Goal: Task Accomplishment & Management: Complete application form

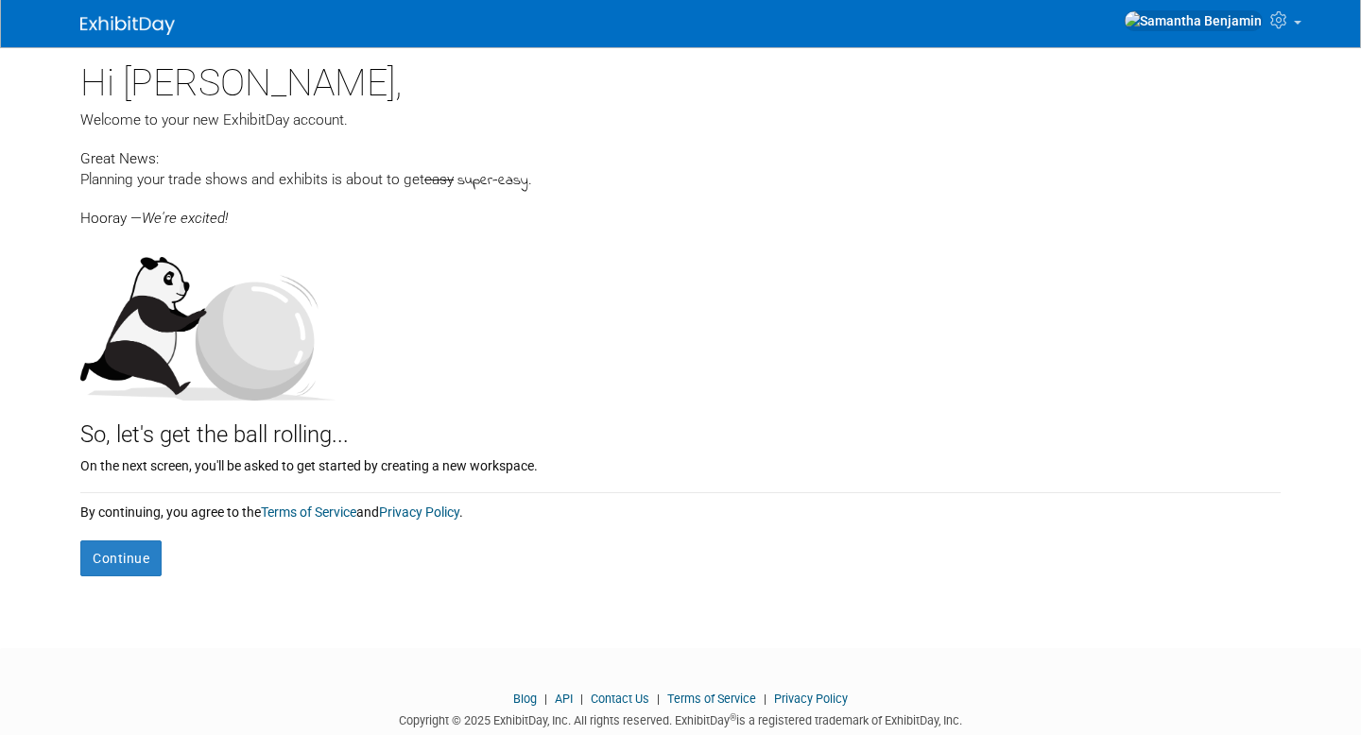
click at [112, 571] on button "Continue" at bounding box center [120, 559] width 81 height 36
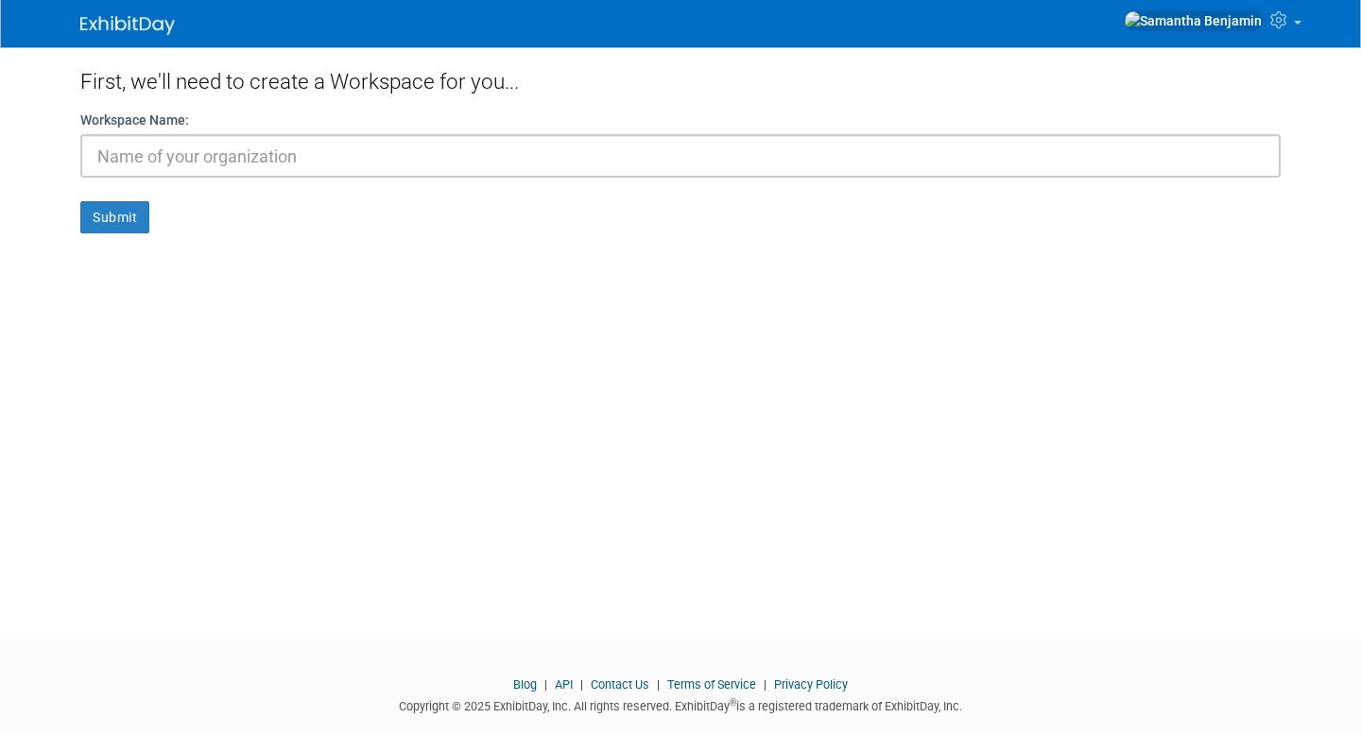
click at [198, 150] on input "text" at bounding box center [680, 155] width 1200 height 43
type input "School"
click at [108, 228] on button "Submit" at bounding box center [114, 217] width 69 height 32
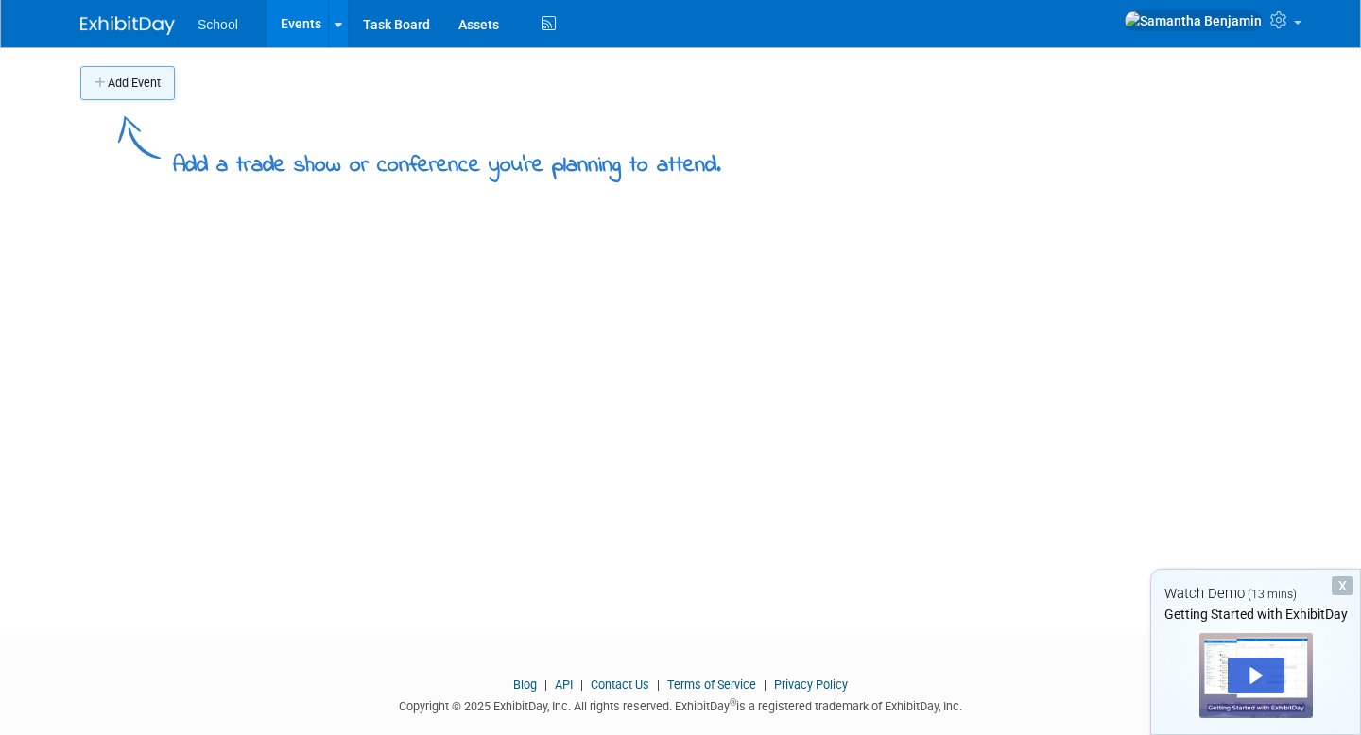
click at [140, 88] on button "Add Event" at bounding box center [127, 83] width 95 height 34
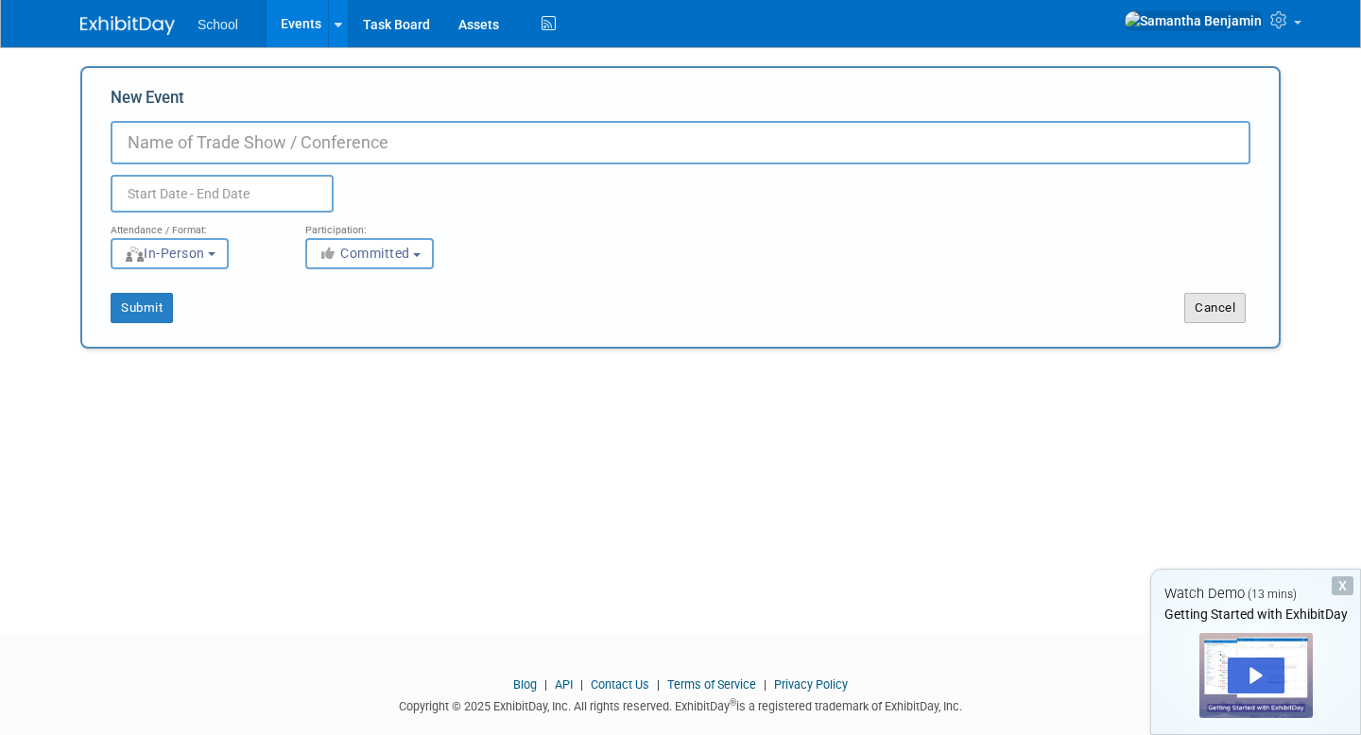
click at [1209, 301] on button "Cancel" at bounding box center [1214, 308] width 61 height 30
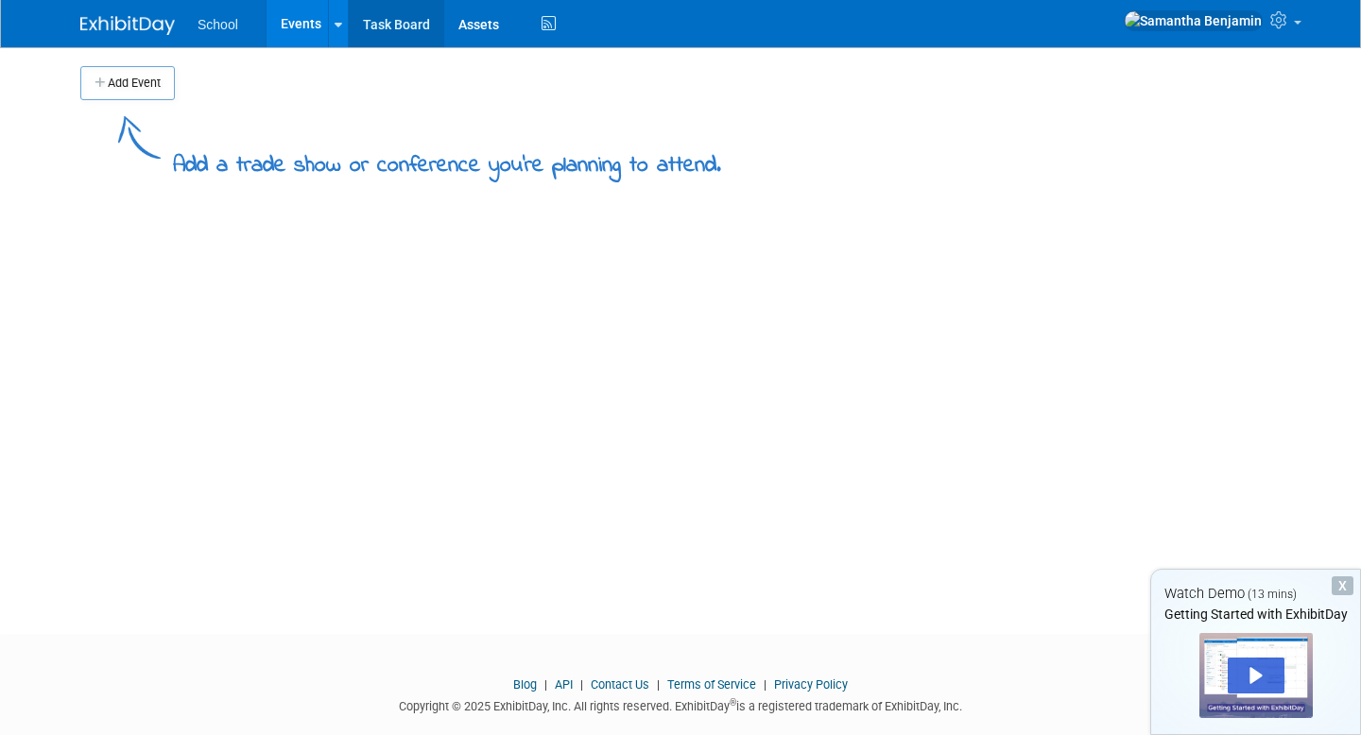
click at [394, 24] on link "Task Board" at bounding box center [396, 23] width 95 height 47
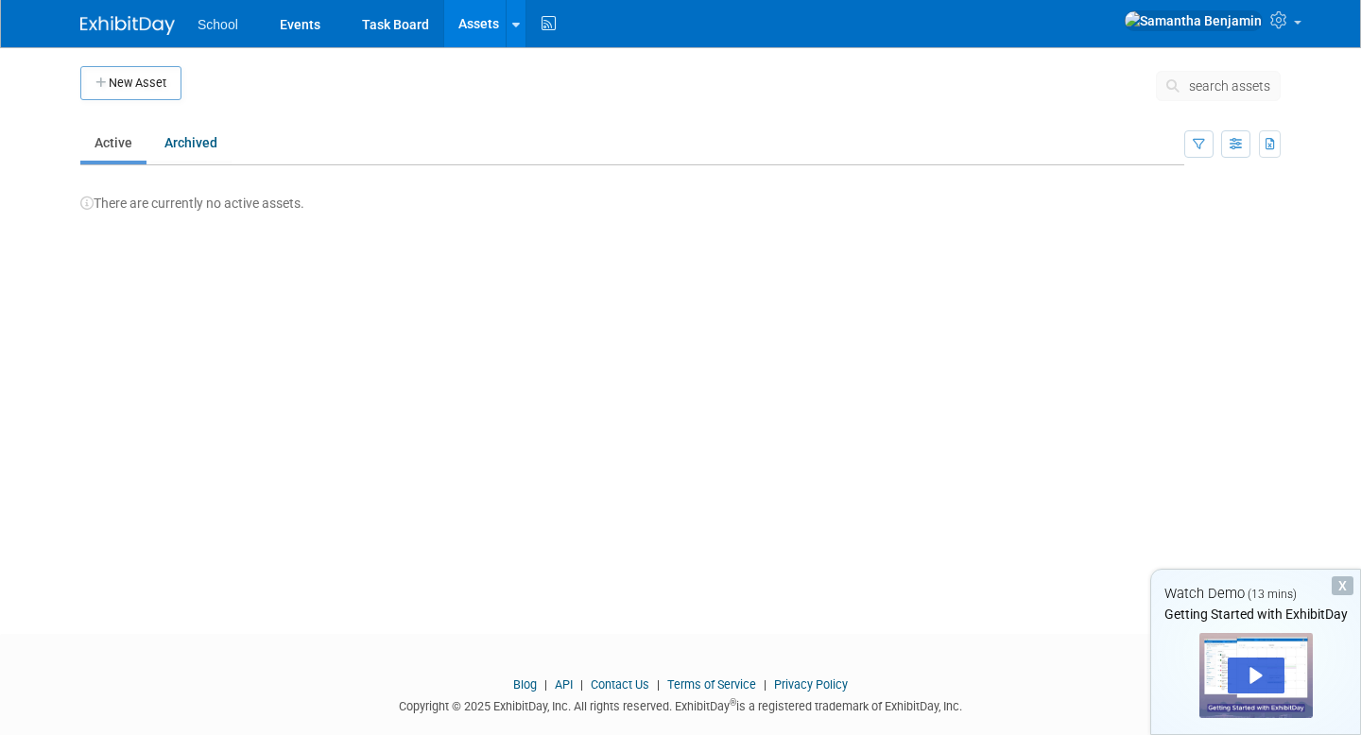
click at [227, 15] on li "School" at bounding box center [232, 17] width 68 height 27
click at [302, 27] on link "Events" at bounding box center [300, 23] width 69 height 47
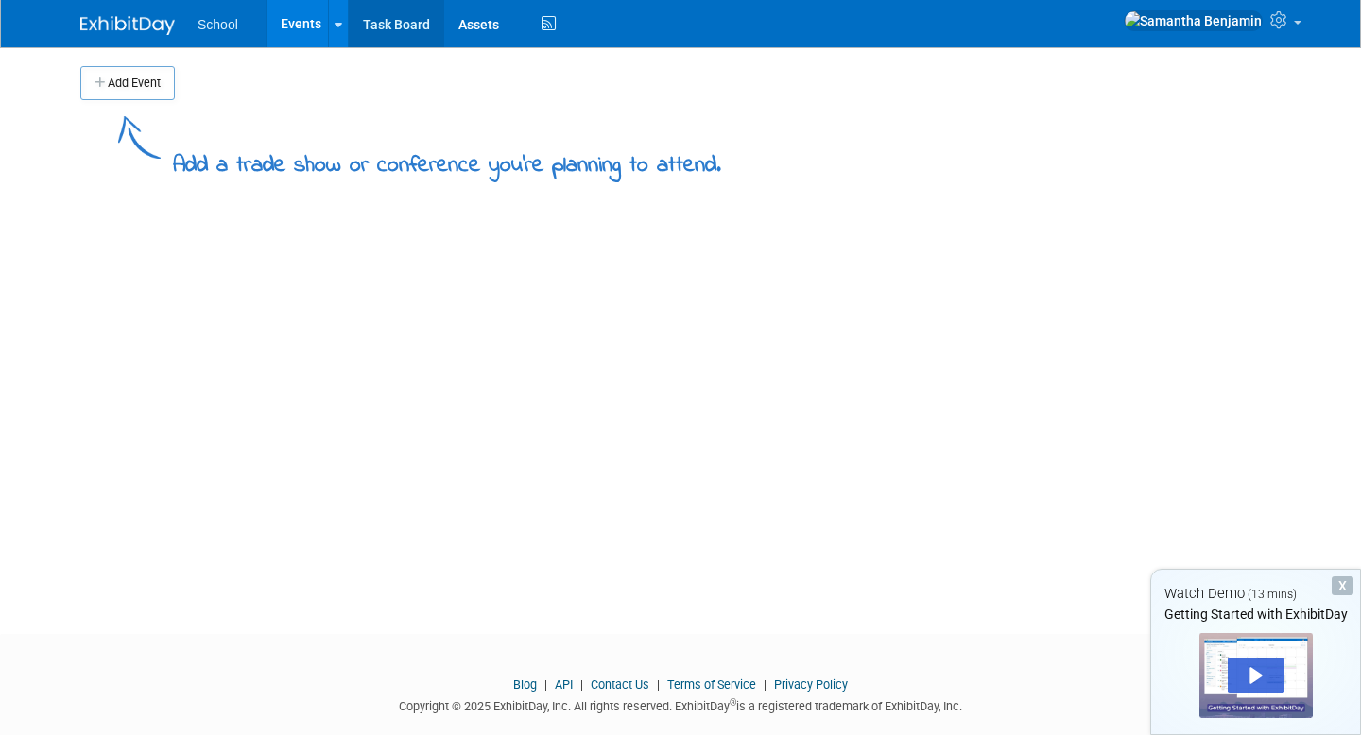
click at [373, 28] on link "Task Board" at bounding box center [396, 23] width 95 height 47
click at [337, 26] on icon at bounding box center [339, 25] width 8 height 12
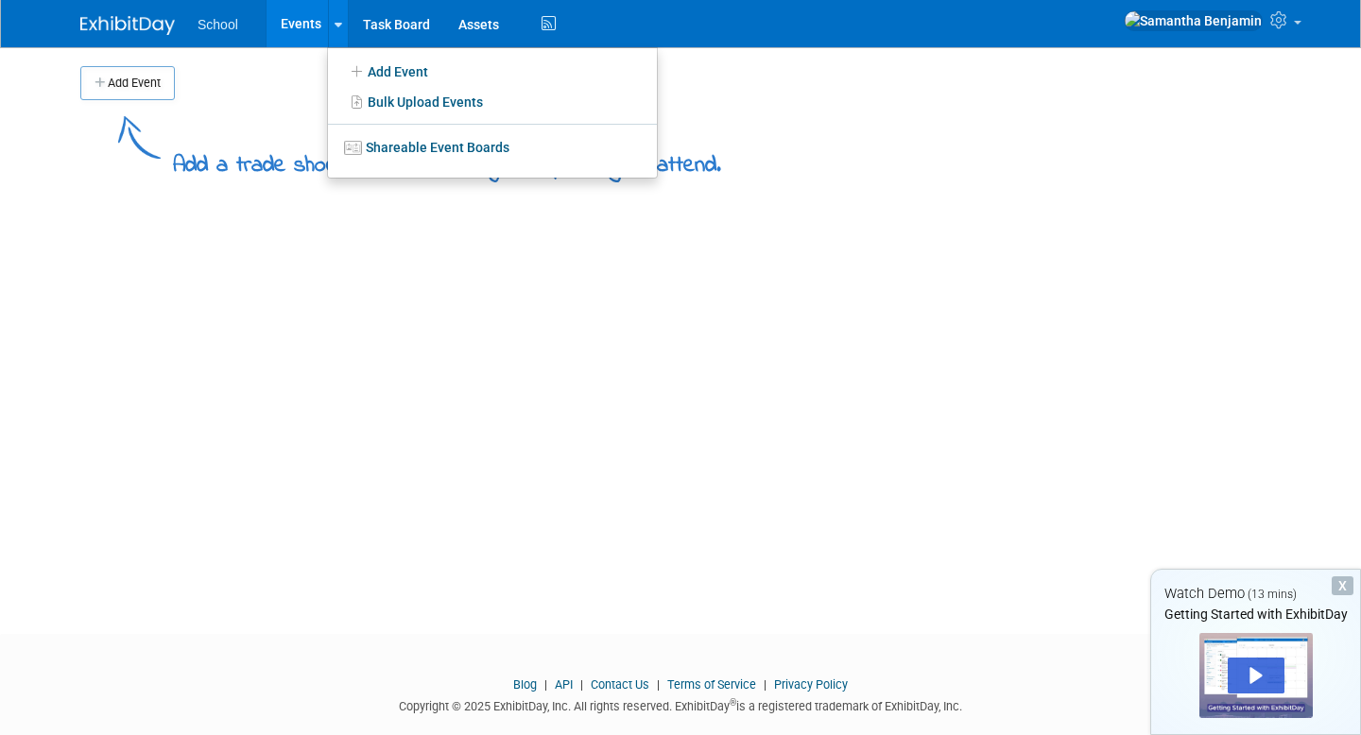
click at [476, 331] on div "Add Event Add a trade show or conference you're planning to attend. New Event D…" at bounding box center [680, 323] width 1229 height 553
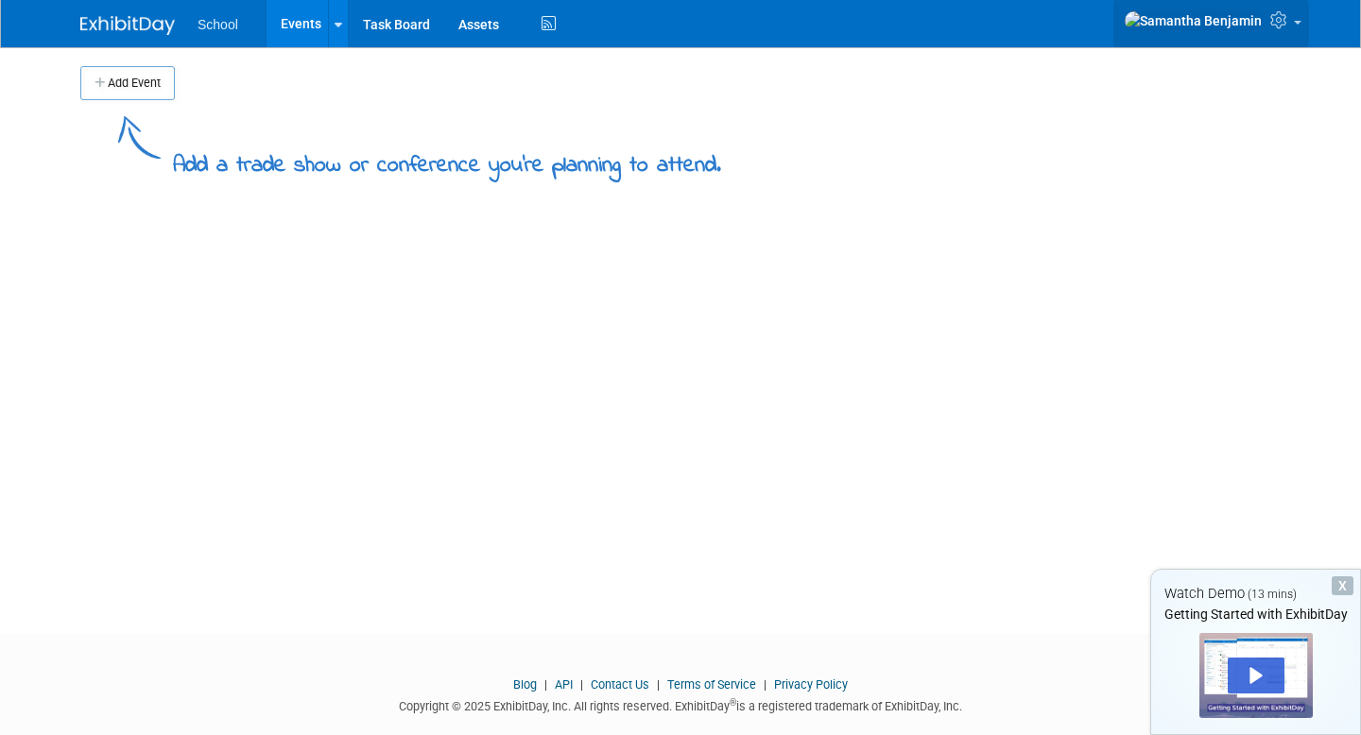
click at [1295, 36] on link at bounding box center [1211, 23] width 196 height 47
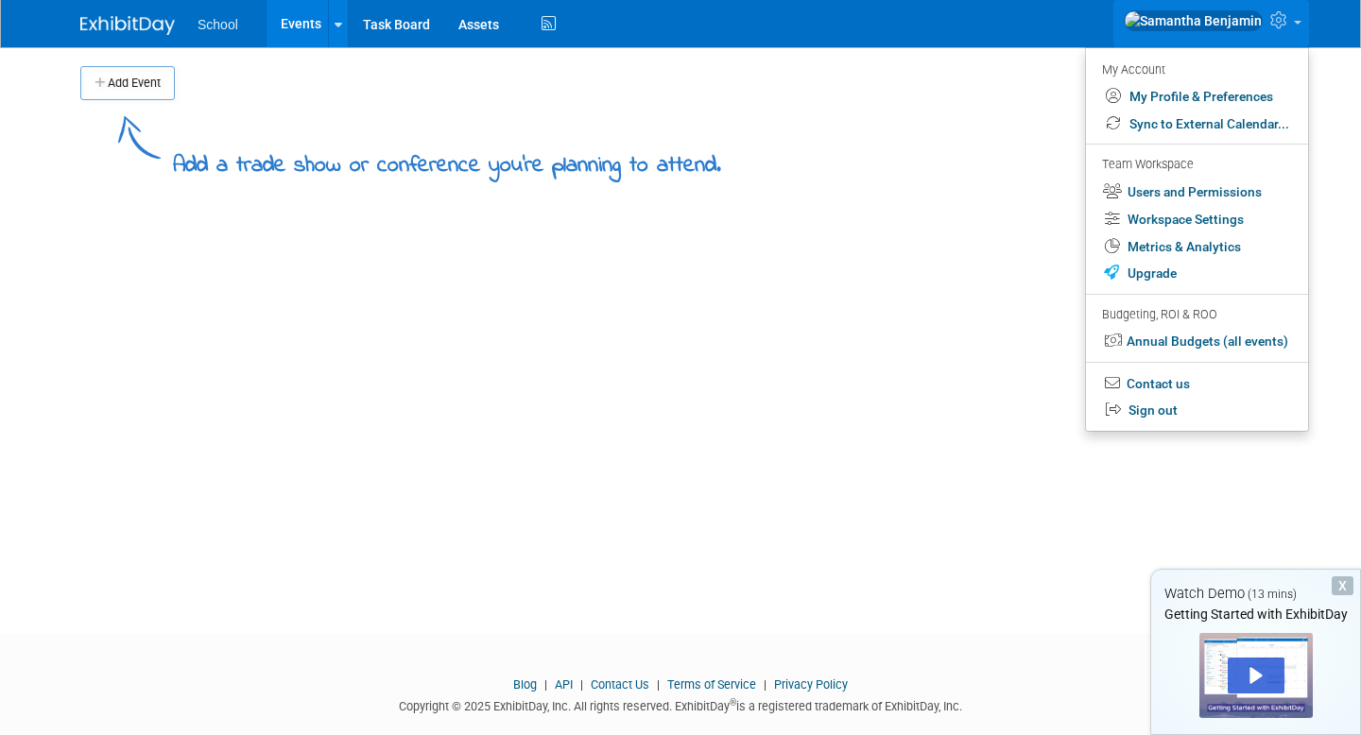
click at [778, 388] on div "Add Event Add a trade show or conference you're planning to attend. New Event D…" at bounding box center [680, 323] width 1229 height 553
